Goal: Task Accomplishment & Management: Manage account settings

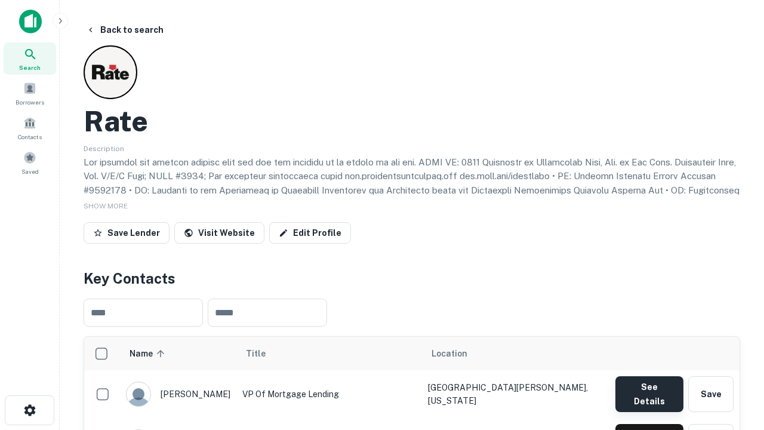
click at [649, 388] on button "See Details" at bounding box center [649, 394] width 68 height 36
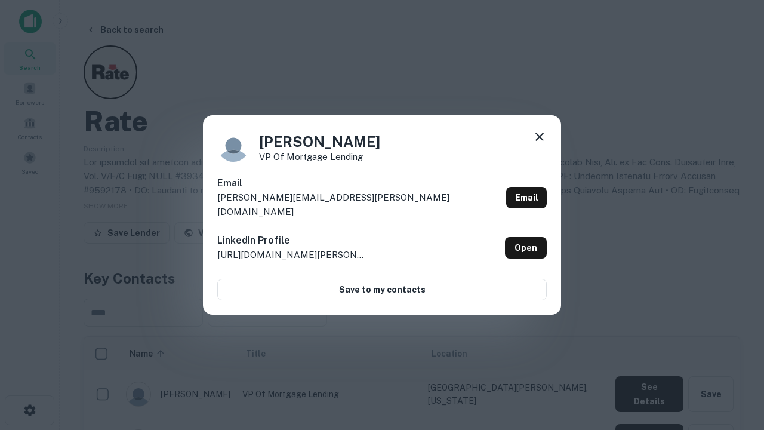
click at [540, 144] on icon at bounding box center [539, 137] width 14 height 14
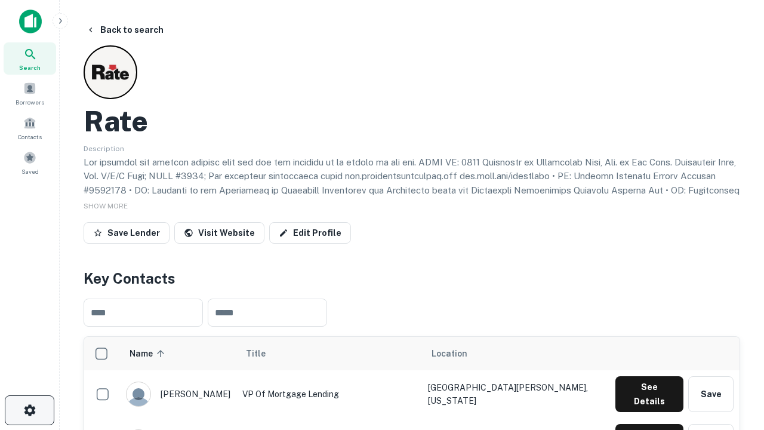
click at [29, 410] on icon "button" at bounding box center [30, 410] width 14 height 14
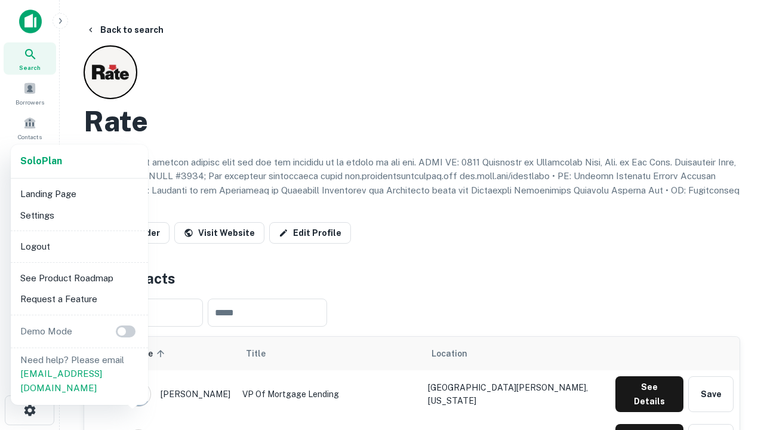
click at [79, 246] on li "Logout" at bounding box center [80, 246] width 128 height 21
